Goal: Check status: Check status

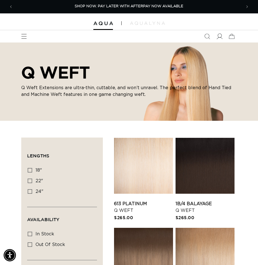
click at [218, 36] on icon at bounding box center [220, 37] width 6 height 6
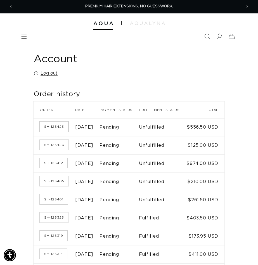
click at [53, 131] on link "SH-126425" at bounding box center [54, 127] width 29 height 10
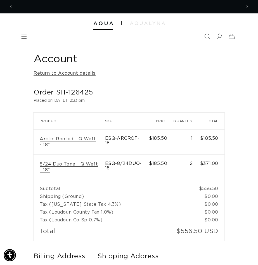
scroll to position [0, 229]
